Goal: Navigation & Orientation: Find specific page/section

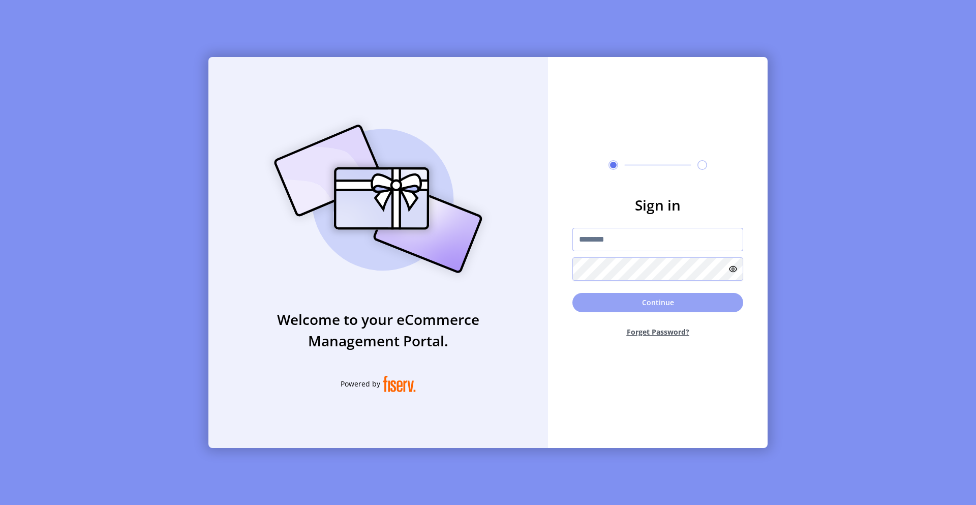
type input "*********"
click at [613, 307] on button "Continue" at bounding box center [657, 302] width 171 height 19
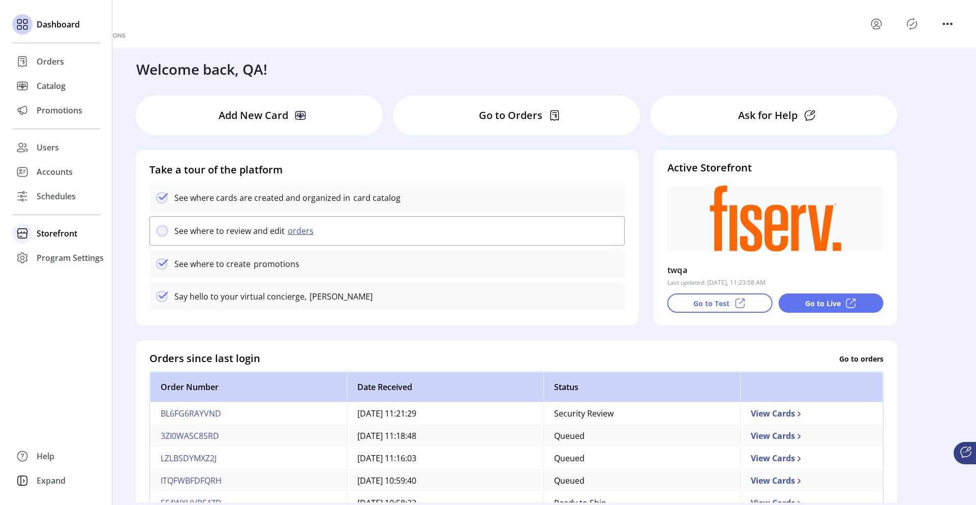
click at [46, 234] on span "Storefront" at bounding box center [57, 233] width 41 height 12
click at [46, 110] on span "Promotions" at bounding box center [60, 110] width 46 height 12
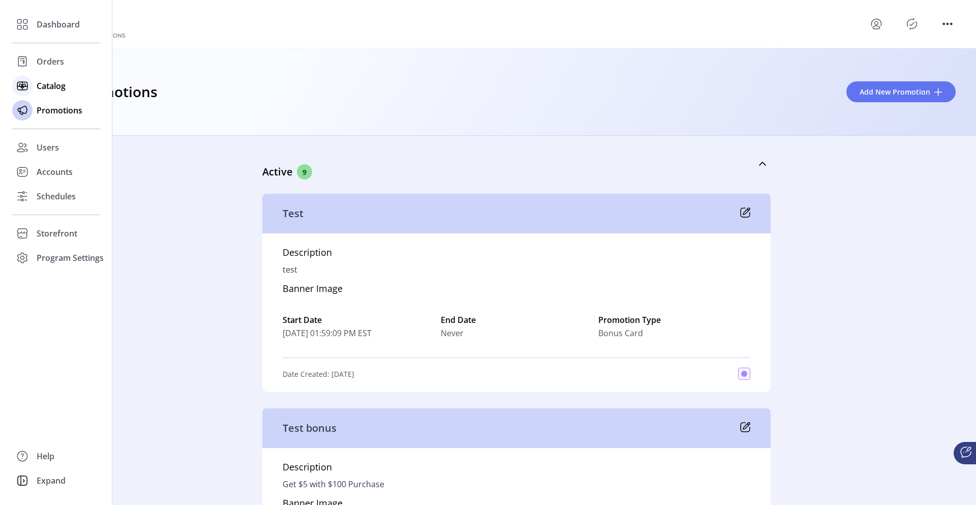
click at [53, 86] on span "Catalog" at bounding box center [51, 86] width 29 height 12
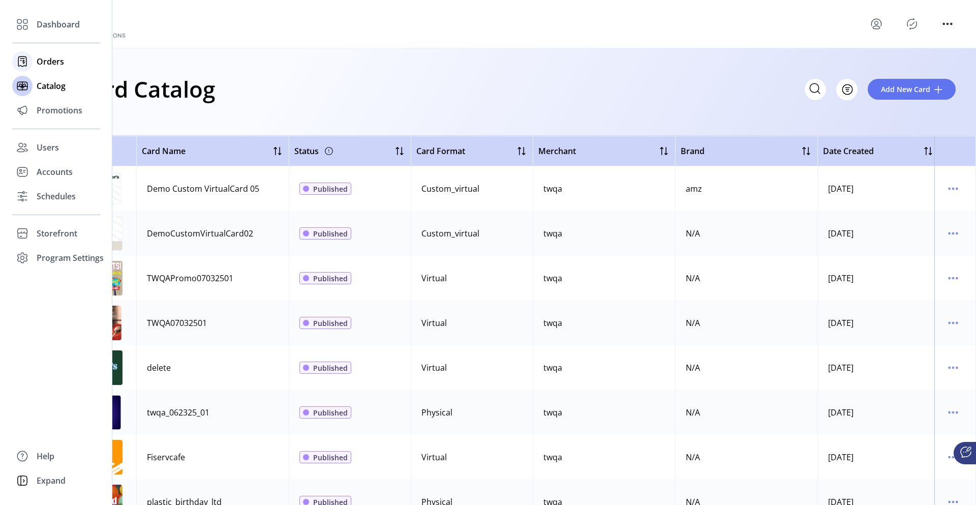
click at [53, 60] on span "Orders" at bounding box center [50, 61] width 27 height 12
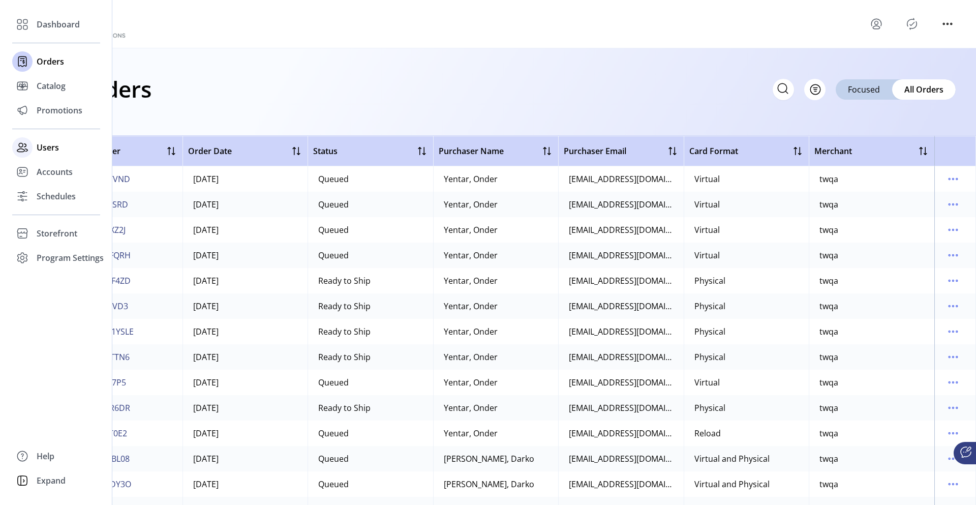
click at [52, 148] on span "Users" at bounding box center [48, 147] width 22 height 12
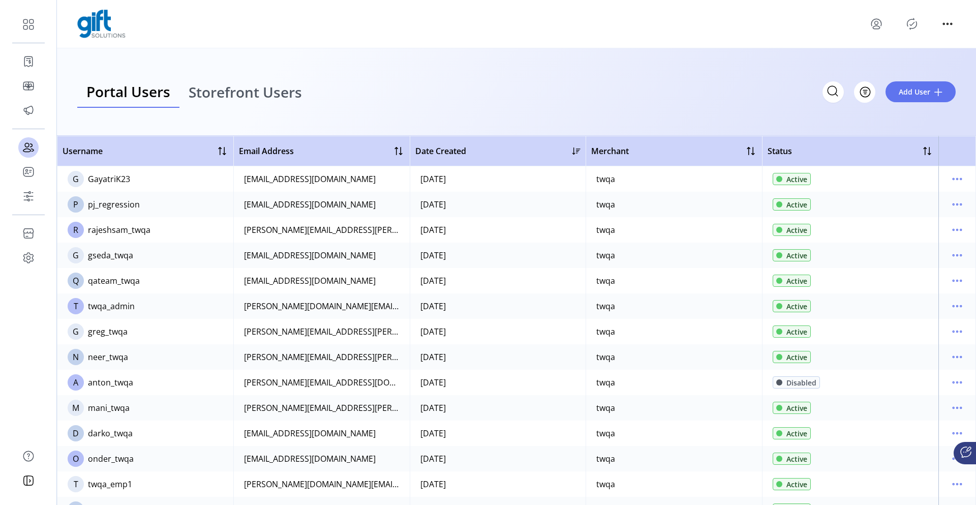
click at [231, 99] on span "Storefront Users" at bounding box center [245, 92] width 113 height 14
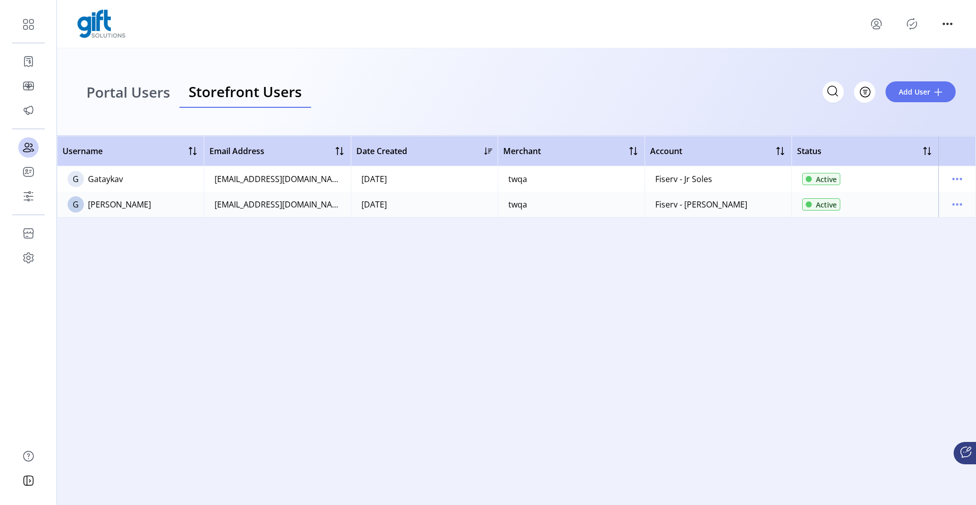
click at [126, 97] on span "Portal Users" at bounding box center [128, 92] width 84 height 14
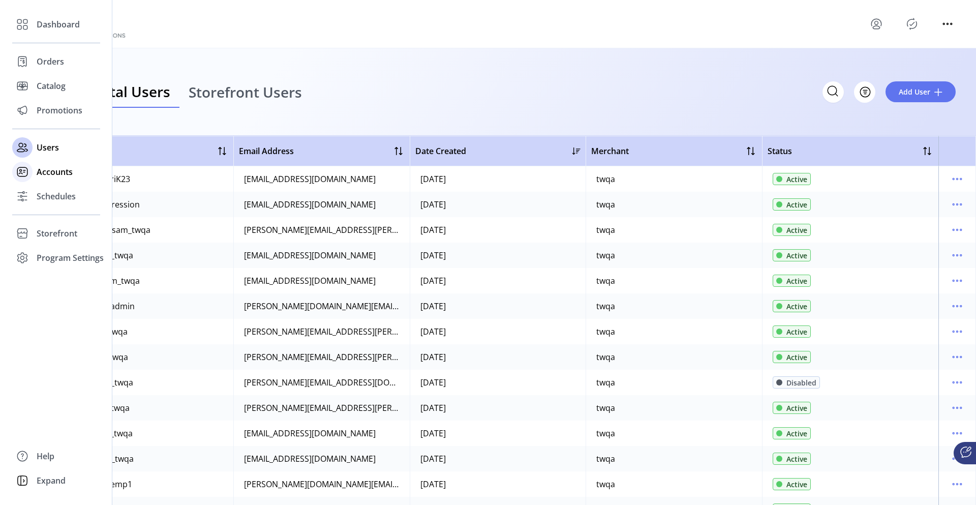
click at [29, 167] on icon at bounding box center [22, 172] width 16 height 16
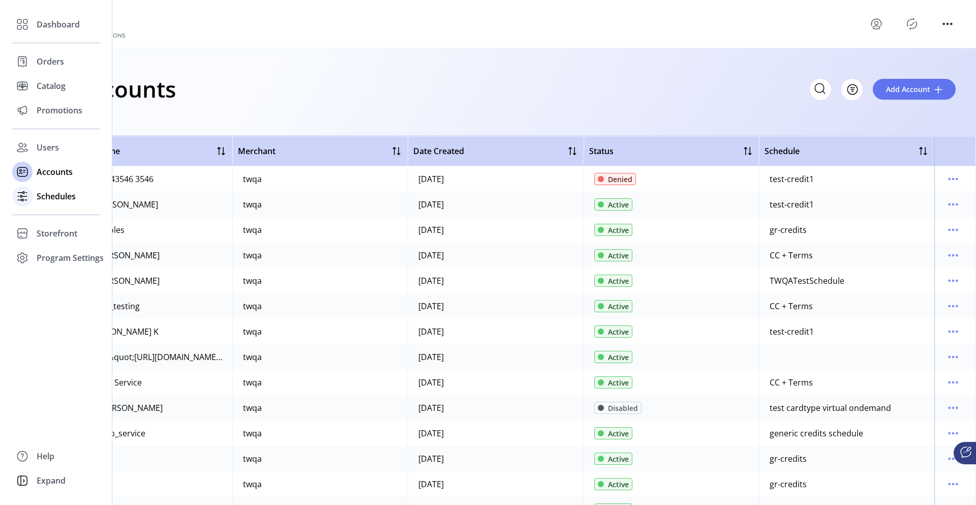
click at [22, 194] on icon at bounding box center [22, 196] width 16 height 16
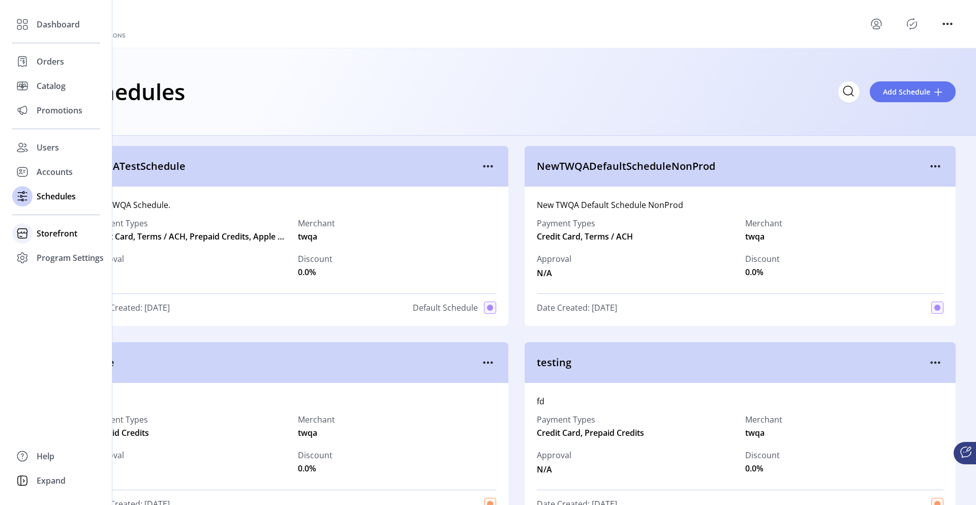
click at [30, 237] on icon at bounding box center [22, 233] width 16 height 16
click at [58, 293] on span "Program Settings" at bounding box center [70, 290] width 67 height 12
click at [53, 235] on span "Storefront" at bounding box center [57, 233] width 41 height 12
click at [61, 254] on span "Configuration" at bounding box center [63, 253] width 53 height 12
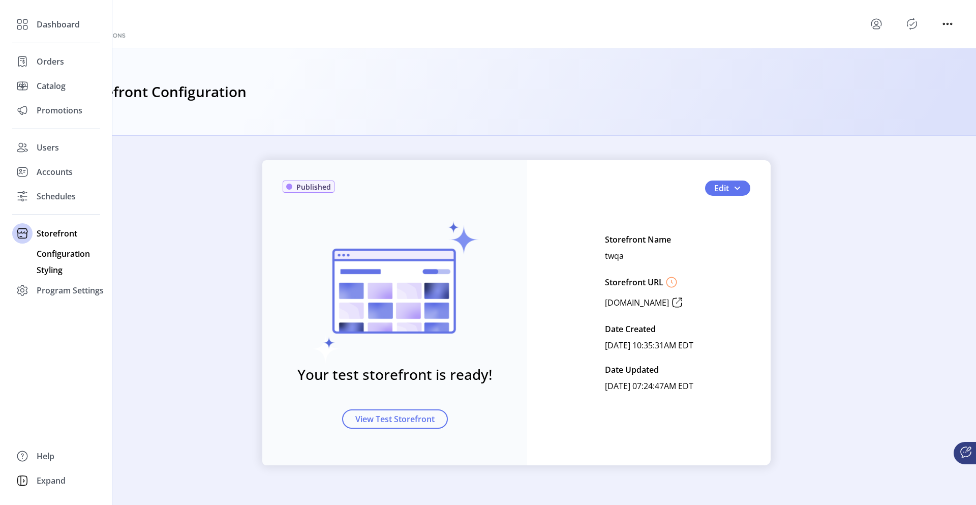
click at [54, 271] on span "Styling" at bounding box center [50, 270] width 26 height 12
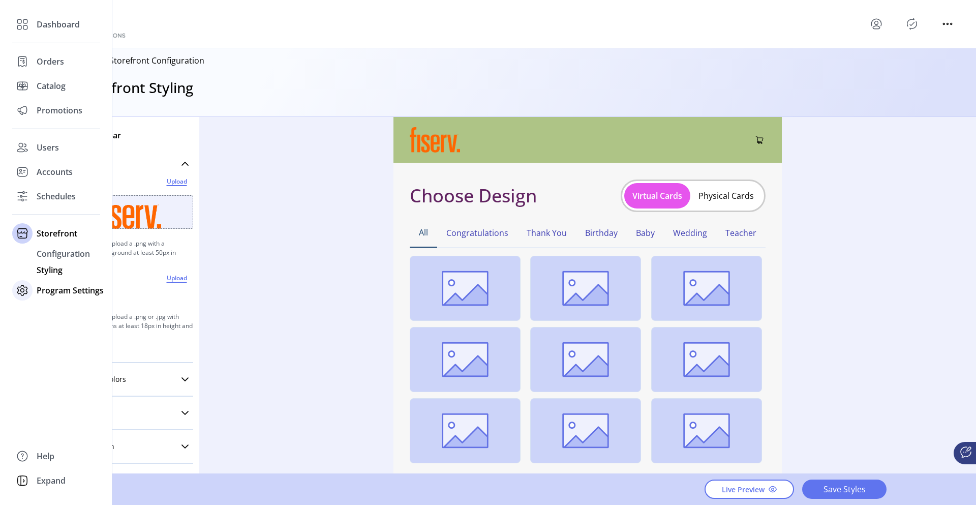
click at [59, 292] on span "Program Settings" at bounding box center [70, 290] width 67 height 12
click at [55, 278] on span "Templates" at bounding box center [57, 278] width 40 height 12
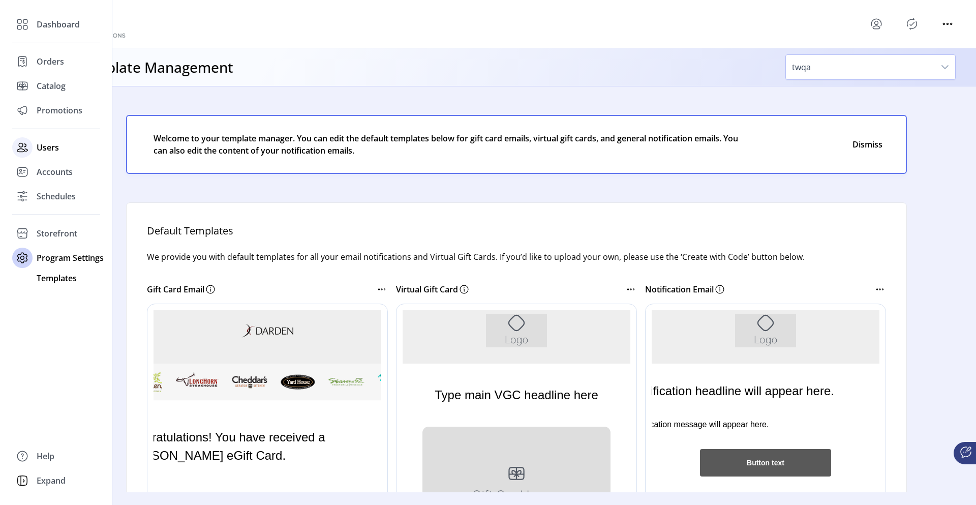
click at [52, 147] on span "Users" at bounding box center [48, 147] width 22 height 12
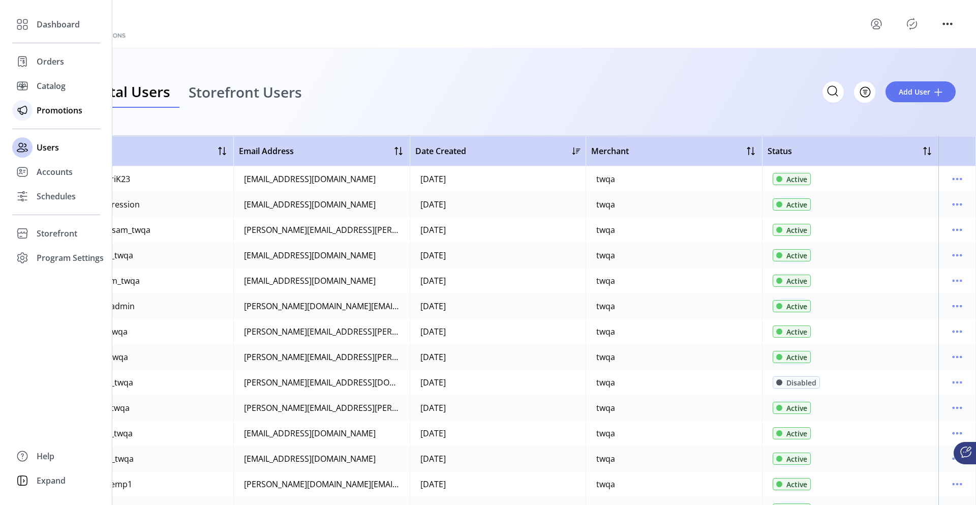
click at [48, 108] on span "Promotions" at bounding box center [60, 110] width 46 height 12
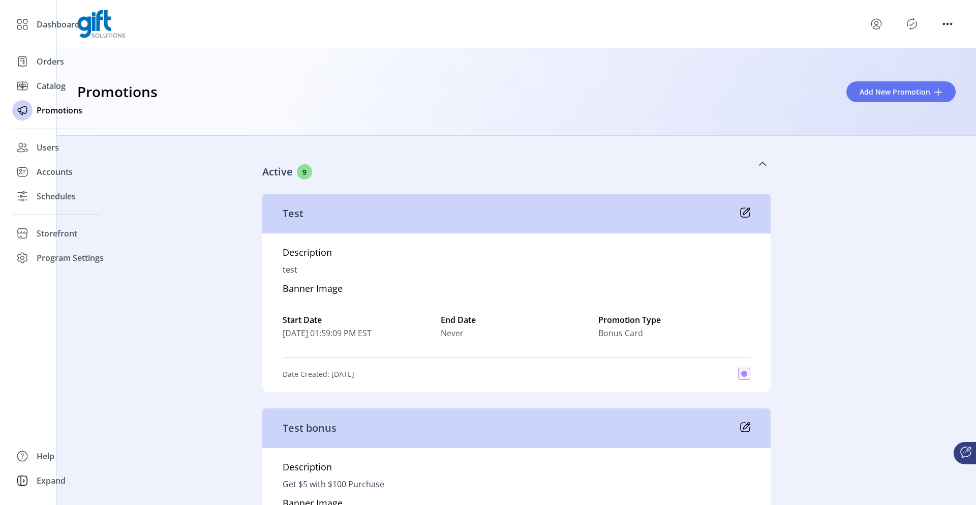
click at [386, 159] on link "Active 9" at bounding box center [516, 164] width 508 height 44
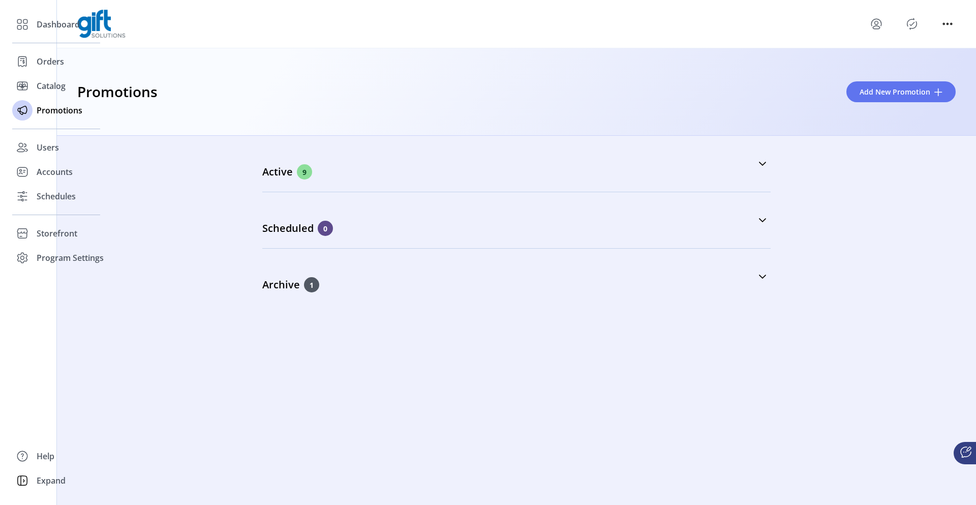
click at [380, 379] on div "Active 9 Test Description test Banner Image Start Date [DATE] 01:59:09 PM EST E…" at bounding box center [516, 320] width 919 height 369
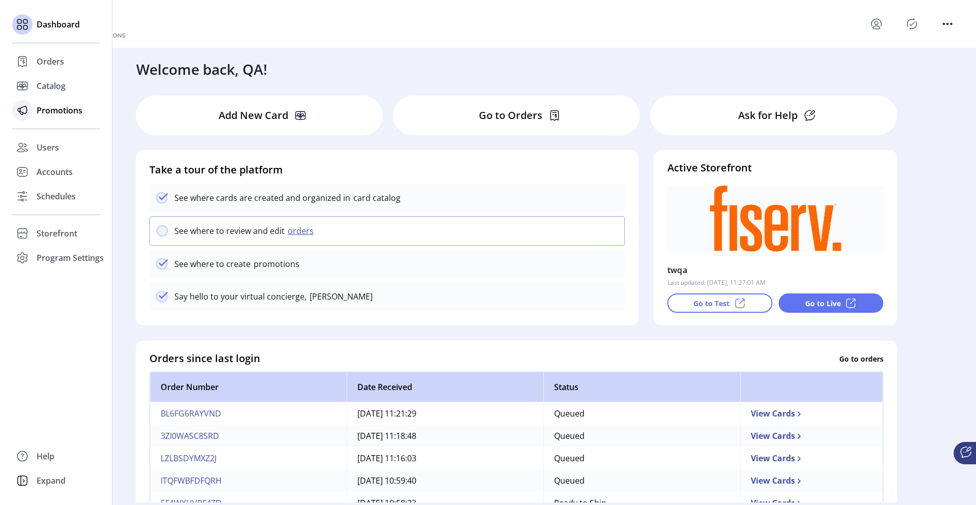
click at [54, 118] on div "Promotions" at bounding box center [56, 110] width 88 height 24
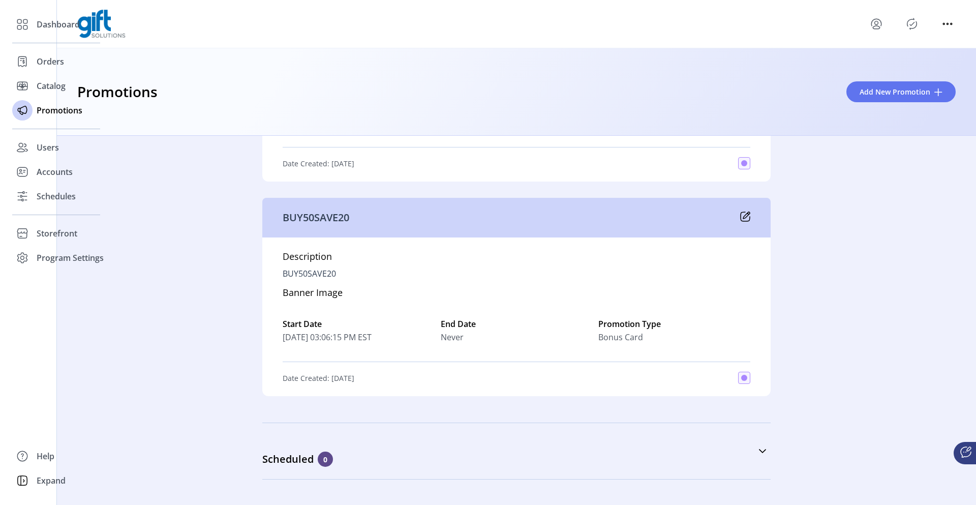
scroll to position [1754, 0]
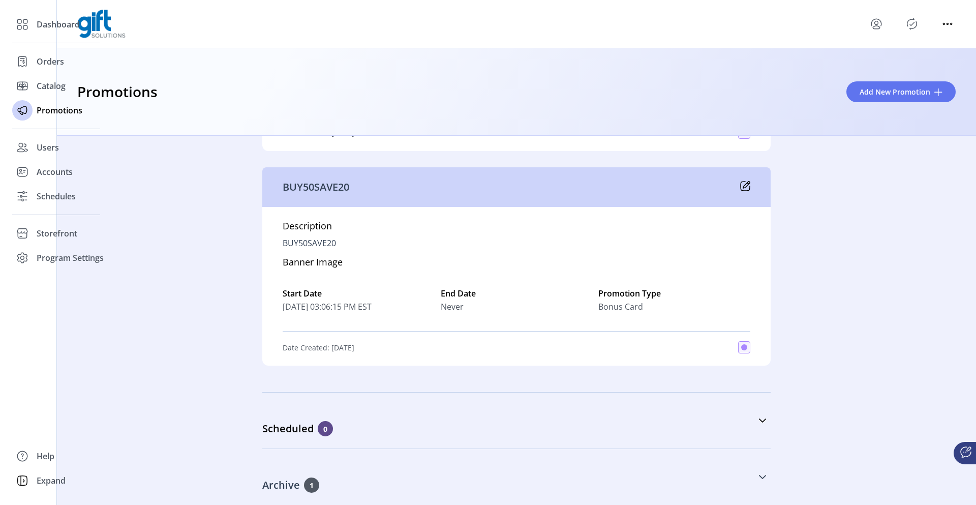
click at [282, 477] on p "Archive" at bounding box center [283, 484] width 42 height 15
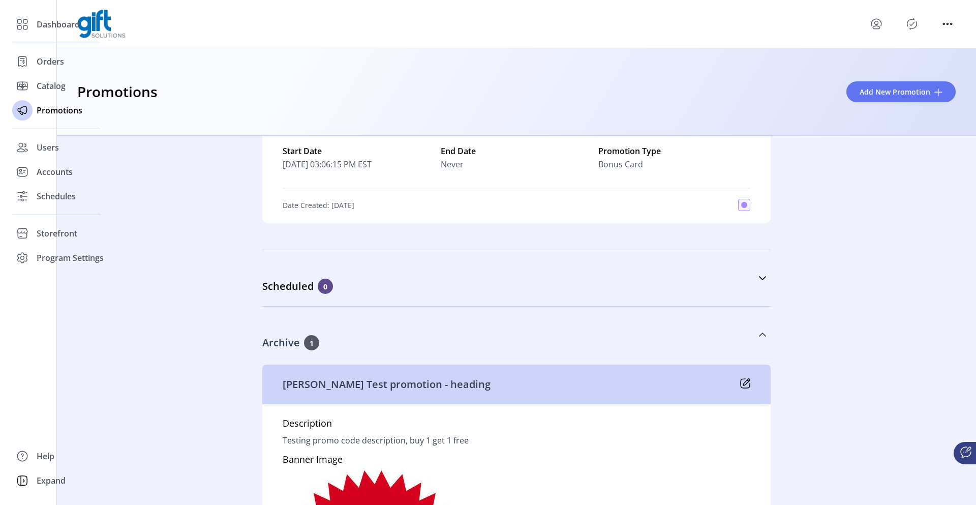
scroll to position [1900, 0]
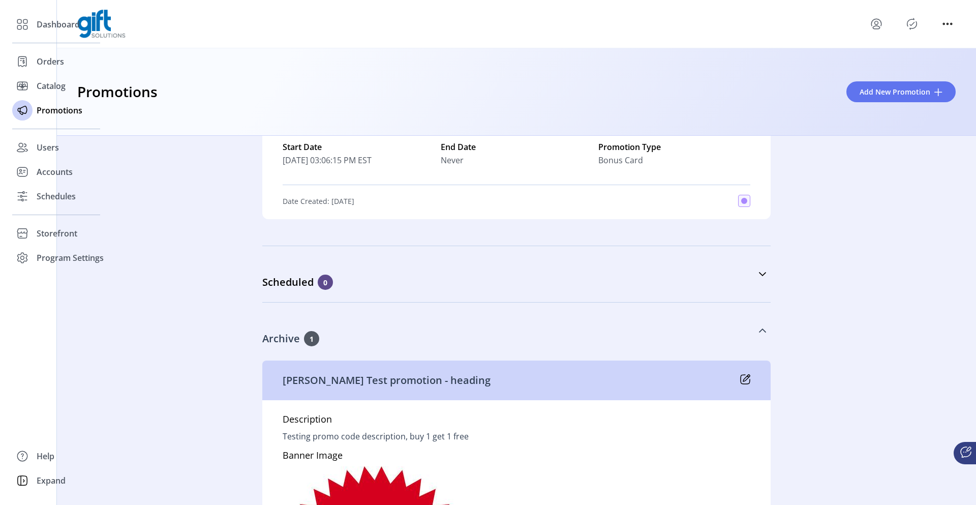
click at [281, 337] on p "Archive" at bounding box center [283, 338] width 42 height 15
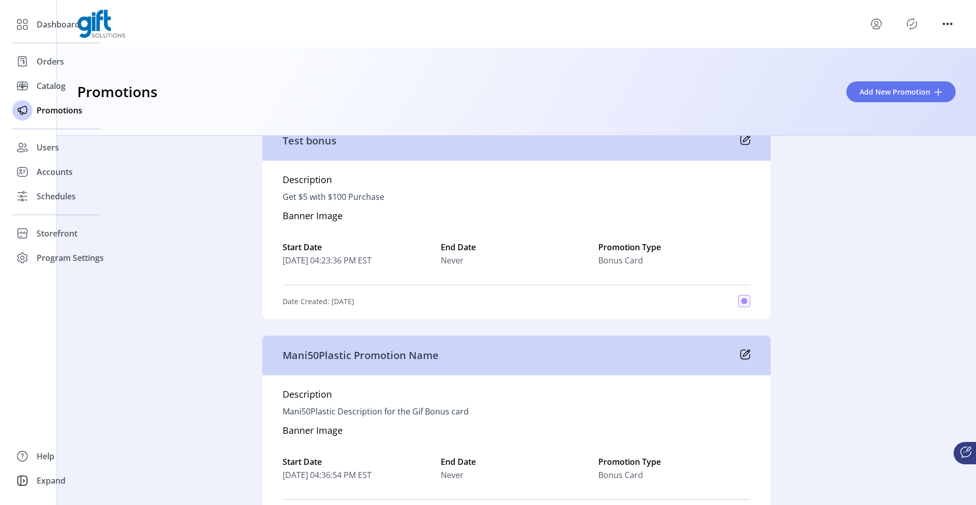
scroll to position [280, 0]
